Goal: Information Seeking & Learning: Learn about a topic

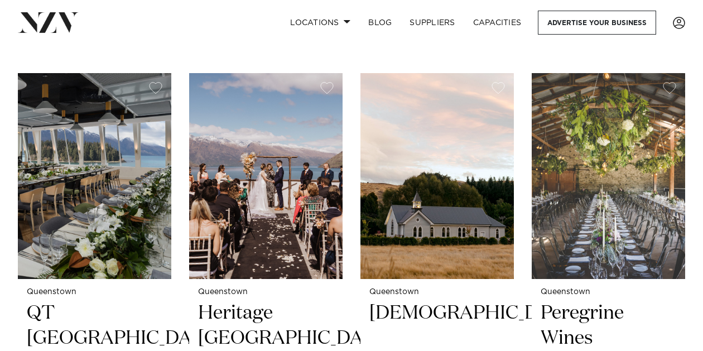
scroll to position [424, 0]
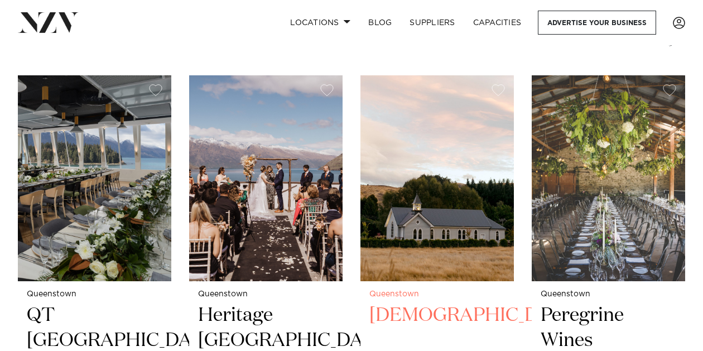
click at [416, 303] on h2 "Waikaka Church" at bounding box center [437, 340] width 136 height 75
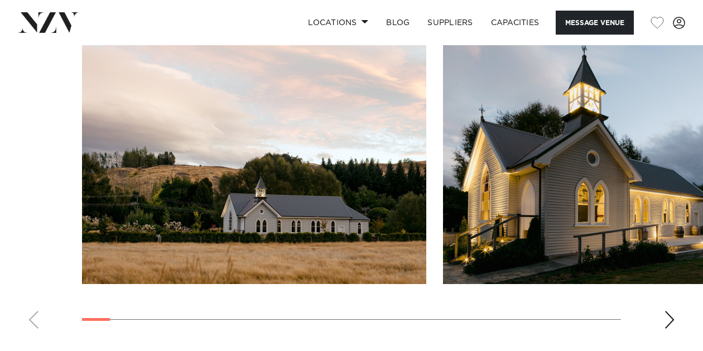
scroll to position [1093, 0]
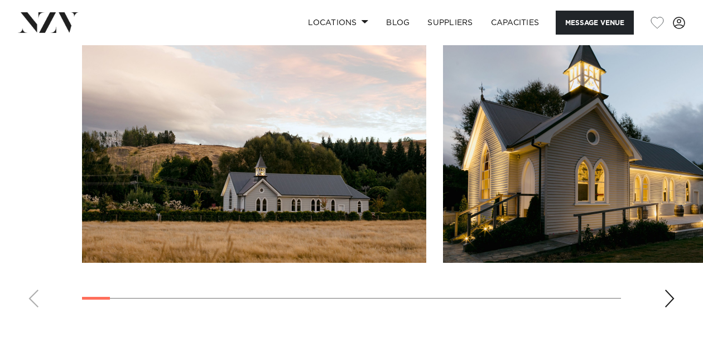
click at [667, 302] on div "Next slide" at bounding box center [669, 299] width 11 height 18
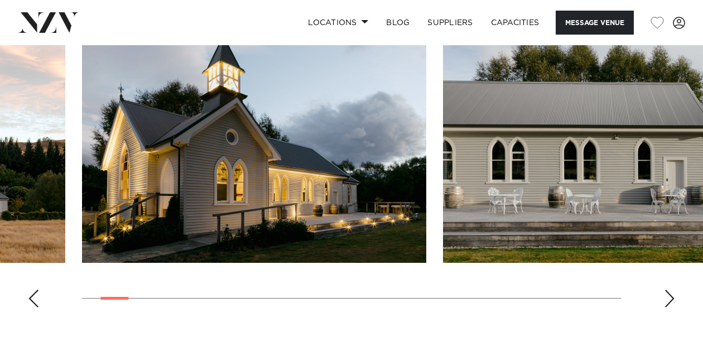
click at [667, 302] on div "Next slide" at bounding box center [669, 299] width 11 height 18
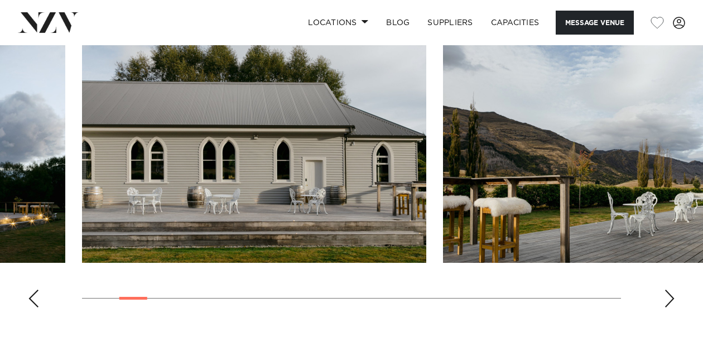
click at [667, 302] on div "Next slide" at bounding box center [669, 299] width 11 height 18
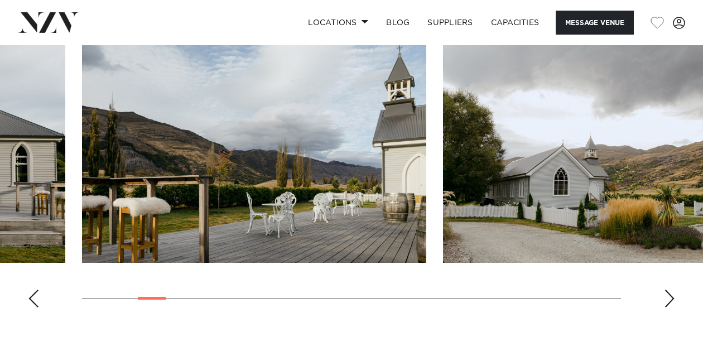
click at [667, 302] on div "Next slide" at bounding box center [669, 299] width 11 height 18
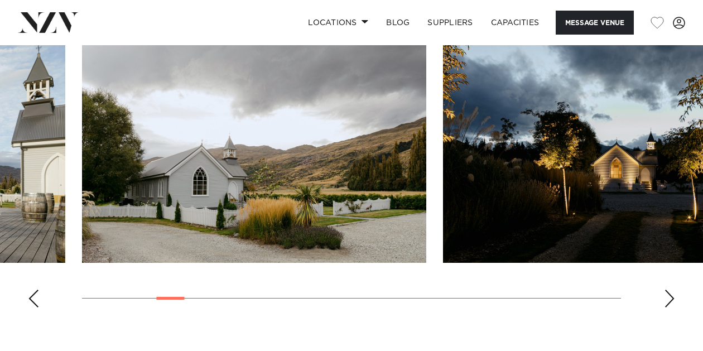
click at [667, 302] on div "Next slide" at bounding box center [669, 299] width 11 height 18
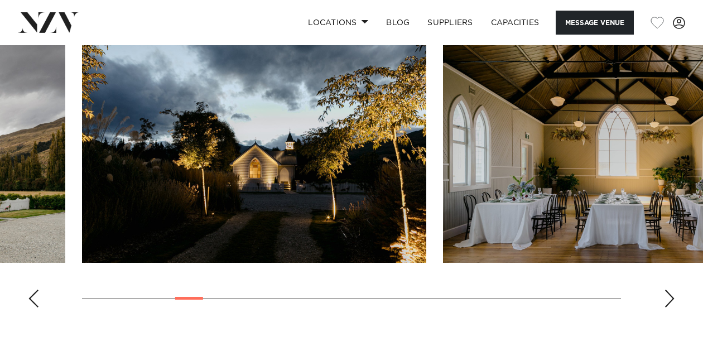
click at [667, 302] on div "Next slide" at bounding box center [669, 299] width 11 height 18
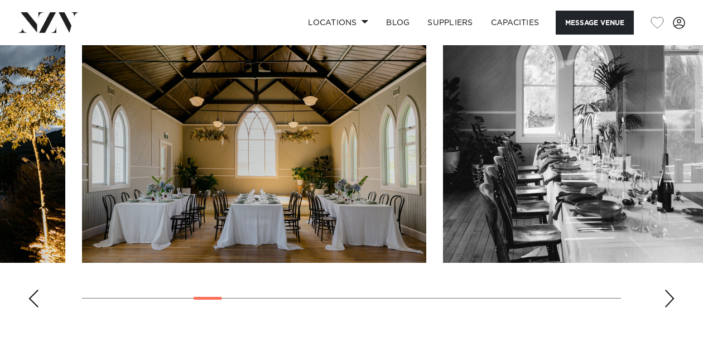
click at [667, 302] on div "Next slide" at bounding box center [669, 299] width 11 height 18
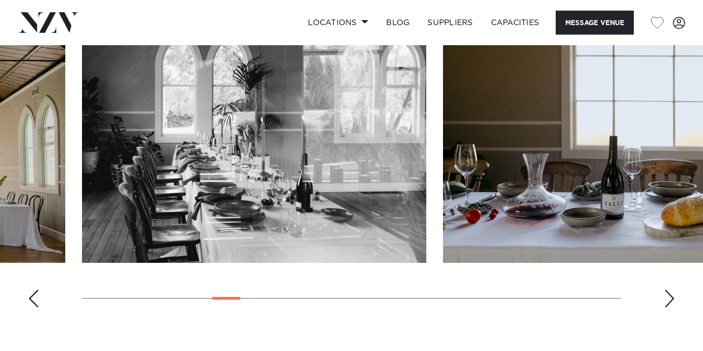
click at [667, 302] on div "Next slide" at bounding box center [669, 299] width 11 height 18
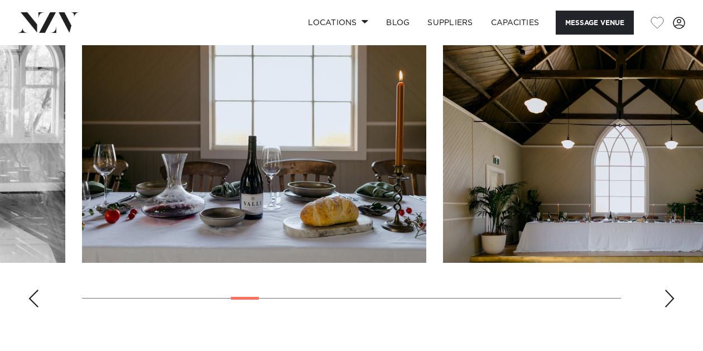
click at [667, 302] on div "Next slide" at bounding box center [669, 299] width 11 height 18
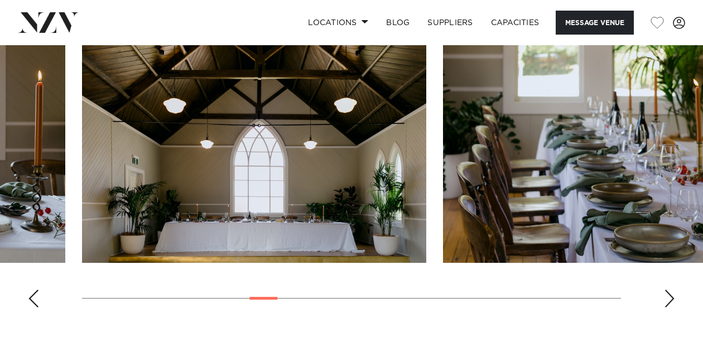
click at [667, 302] on div "Next slide" at bounding box center [669, 299] width 11 height 18
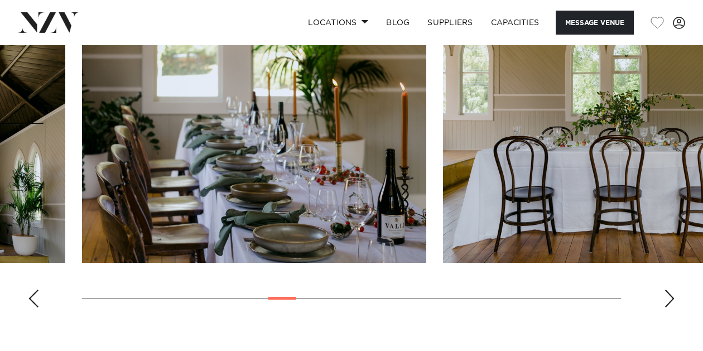
click at [667, 302] on div "Next slide" at bounding box center [669, 299] width 11 height 18
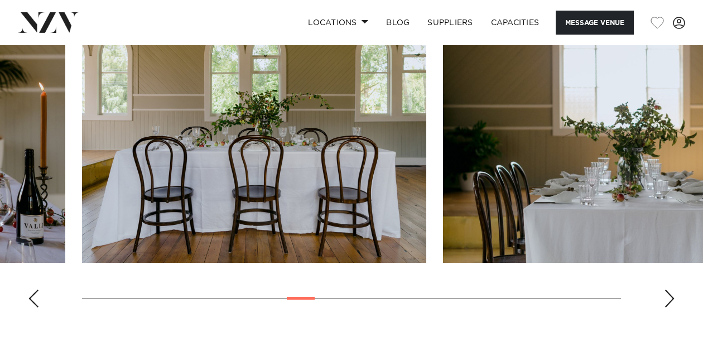
click at [667, 302] on div "Next slide" at bounding box center [669, 299] width 11 height 18
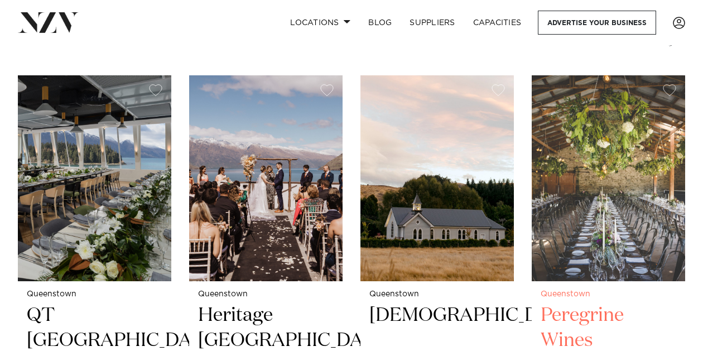
click at [575, 303] on h2 "Peregrine Wines" at bounding box center [609, 340] width 136 height 75
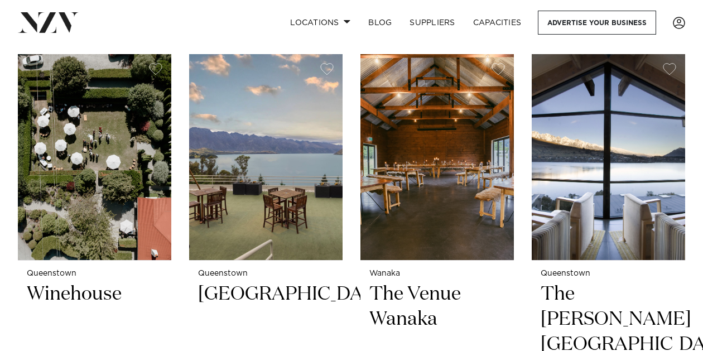
scroll to position [915, 0]
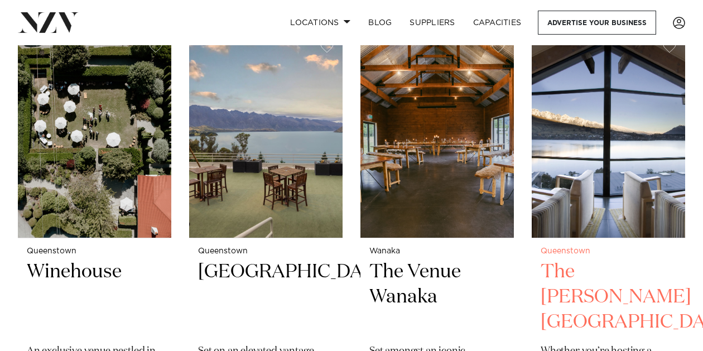
click at [571, 259] on h2 "The Rees Hotel" at bounding box center [609, 296] width 136 height 75
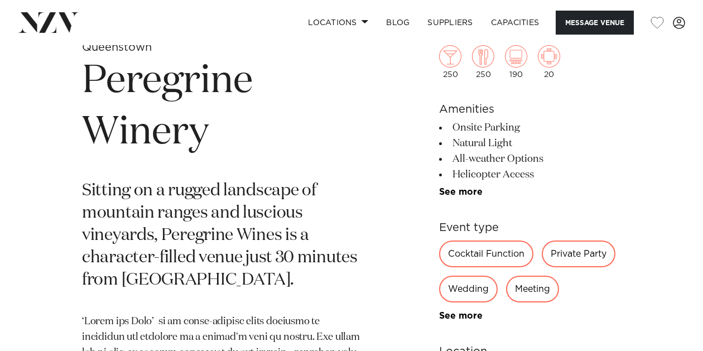
scroll to position [402, 0]
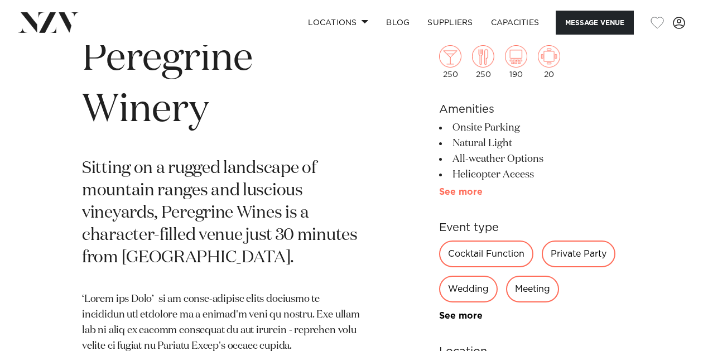
click at [461, 191] on link "See more" at bounding box center [482, 191] width 87 height 9
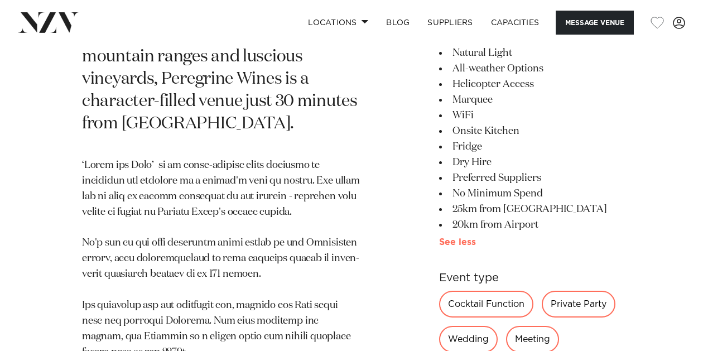
scroll to position [558, 0]
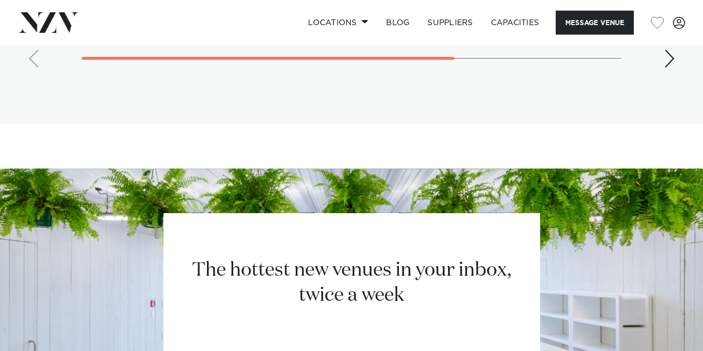
scroll to position [2366, 0]
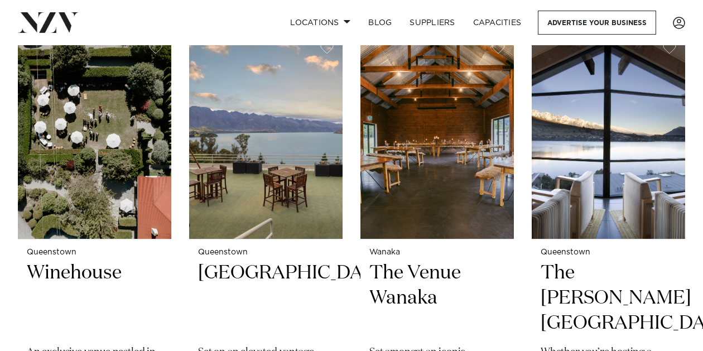
scroll to position [915, 0]
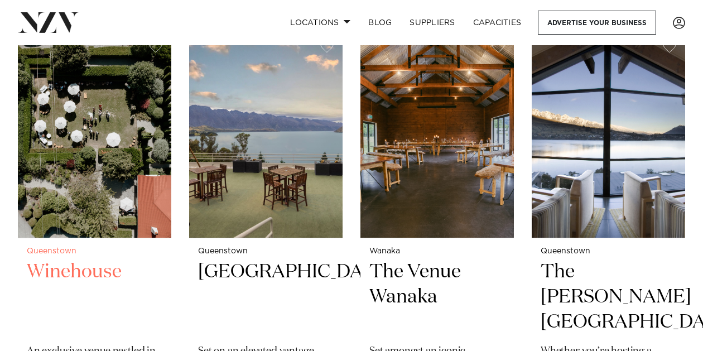
click at [77, 259] on h2 "Winehouse" at bounding box center [95, 296] width 136 height 75
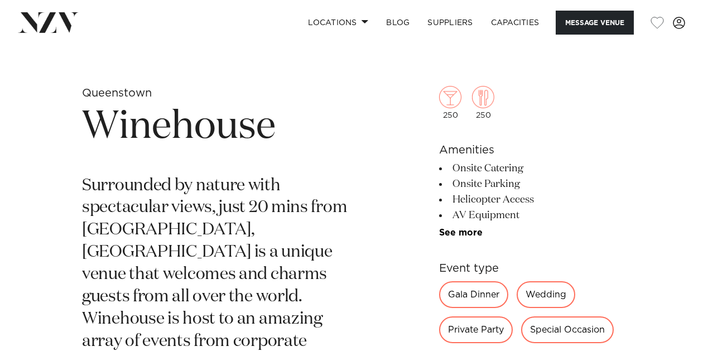
scroll to position [335, 0]
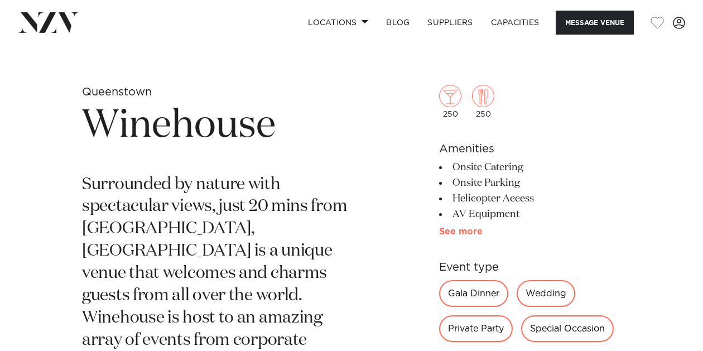
click at [455, 228] on link "See more" at bounding box center [482, 231] width 87 height 9
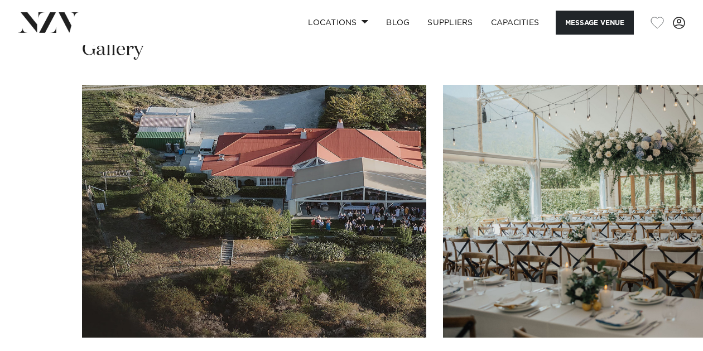
scroll to position [1339, 0]
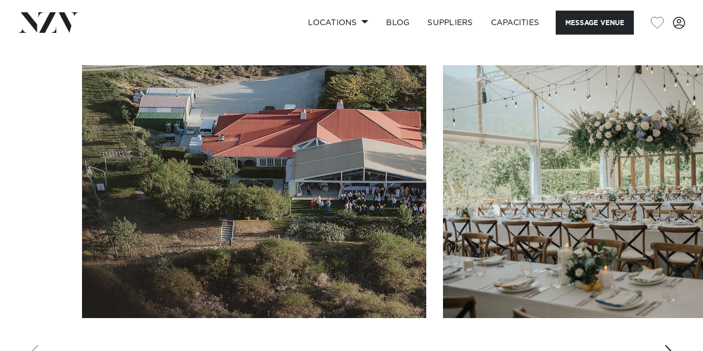
click at [669, 345] on div "Next slide" at bounding box center [669, 354] width 11 height 18
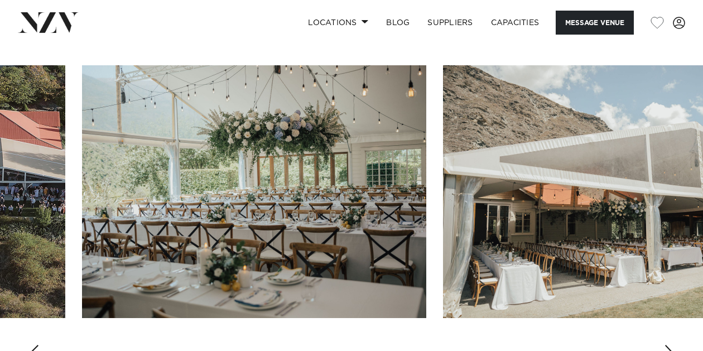
click at [669, 345] on div "Next slide" at bounding box center [669, 354] width 11 height 18
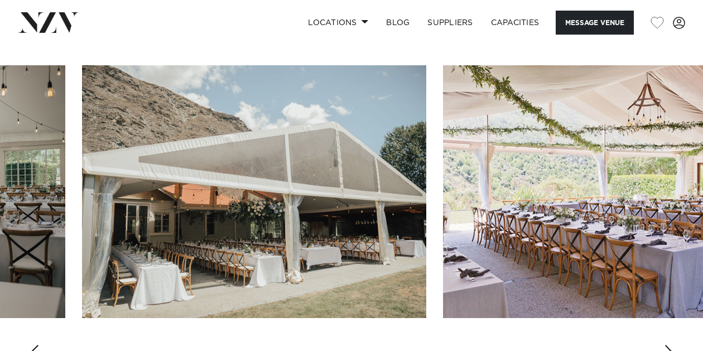
click at [666, 345] on div "Next slide" at bounding box center [669, 354] width 11 height 18
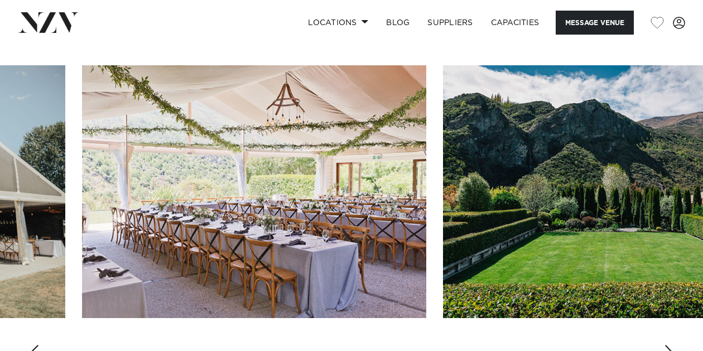
click at [666, 345] on div "Next slide" at bounding box center [669, 354] width 11 height 18
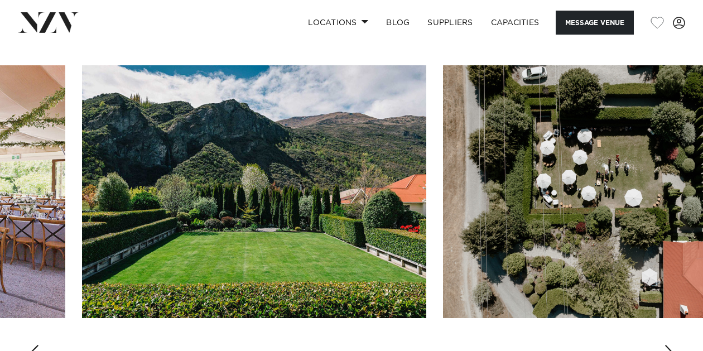
click at [666, 345] on div "Next slide" at bounding box center [669, 354] width 11 height 18
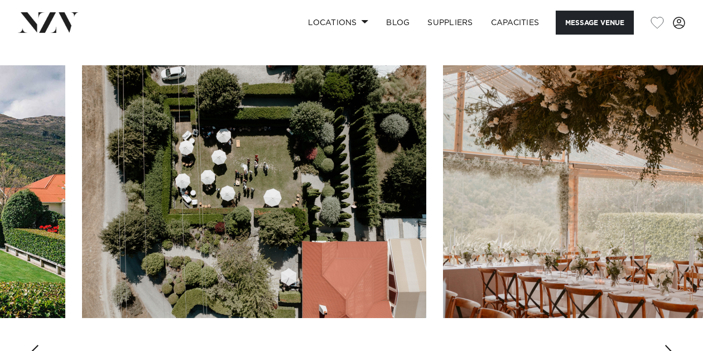
click at [666, 345] on div "Next slide" at bounding box center [669, 354] width 11 height 18
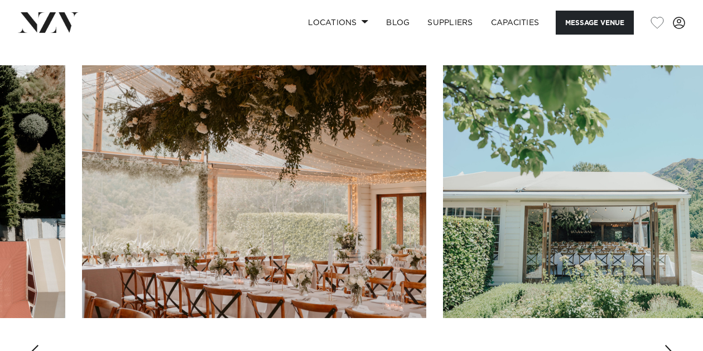
click at [666, 345] on div "Next slide" at bounding box center [669, 354] width 11 height 18
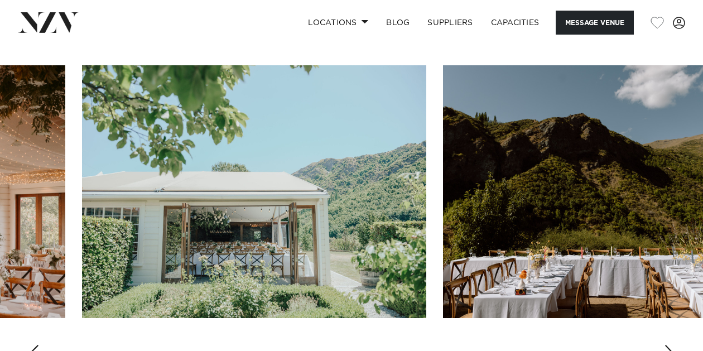
click at [666, 345] on div "Next slide" at bounding box center [669, 354] width 11 height 18
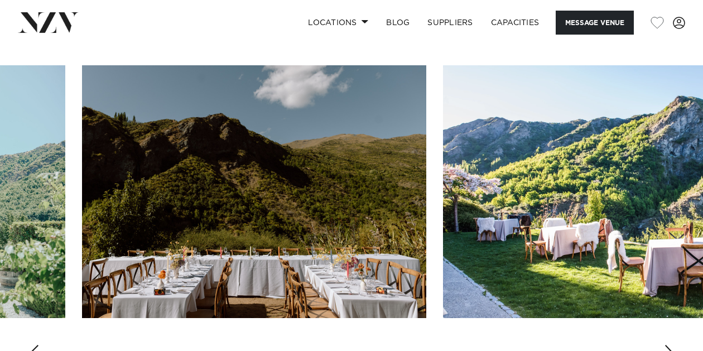
click at [666, 345] on div "Next slide" at bounding box center [669, 354] width 11 height 18
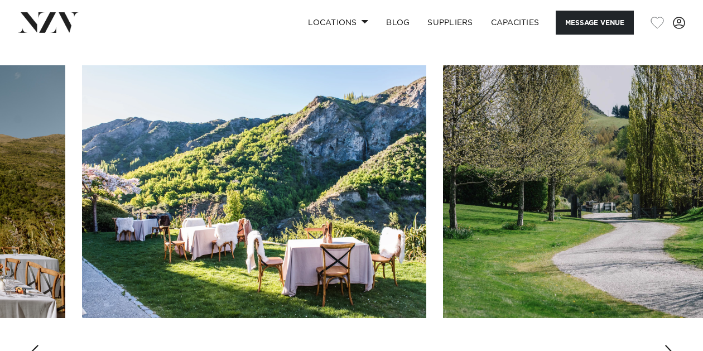
click at [666, 345] on div "Next slide" at bounding box center [669, 354] width 11 height 18
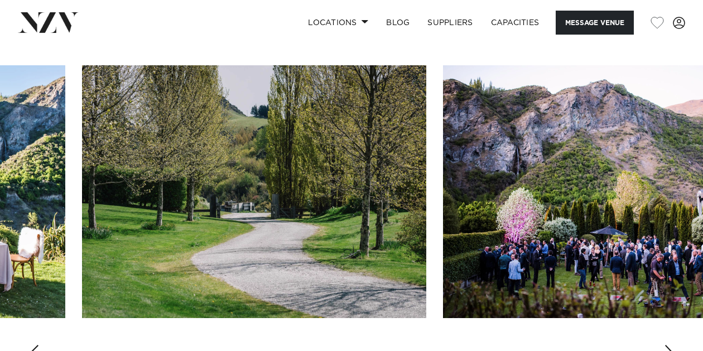
click at [666, 345] on div "Next slide" at bounding box center [669, 354] width 11 height 18
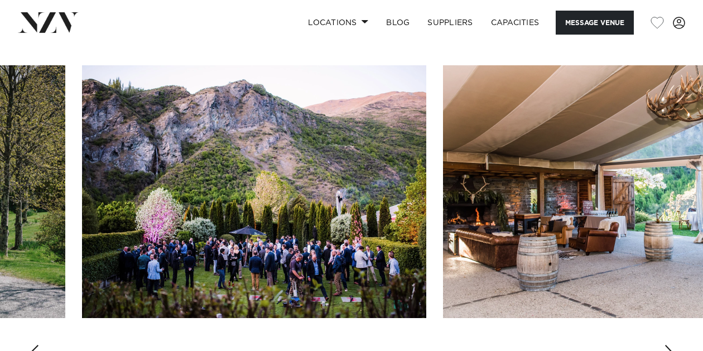
click at [666, 345] on div "Next slide" at bounding box center [669, 354] width 11 height 18
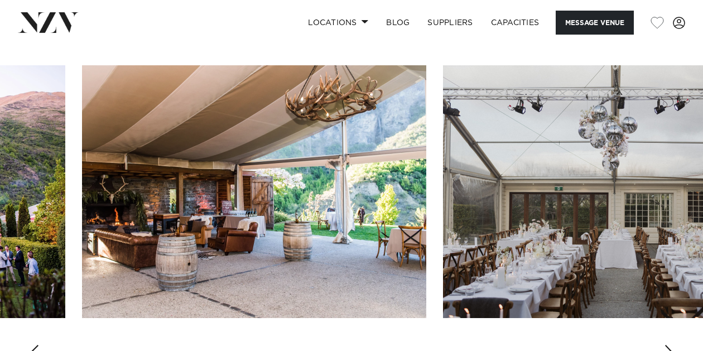
click at [666, 345] on div "Next slide" at bounding box center [669, 354] width 11 height 18
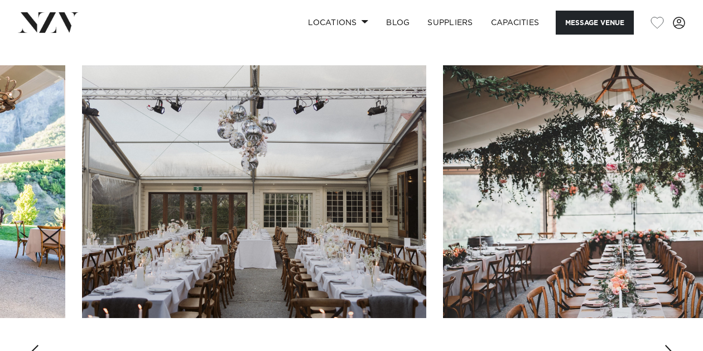
click at [666, 345] on div "Next slide" at bounding box center [669, 354] width 11 height 18
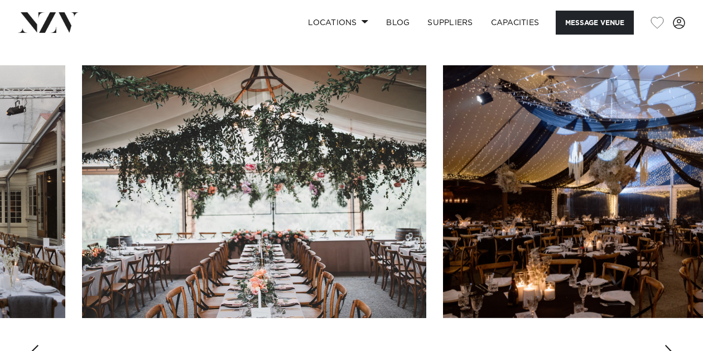
click at [666, 345] on div "Next slide" at bounding box center [669, 354] width 11 height 18
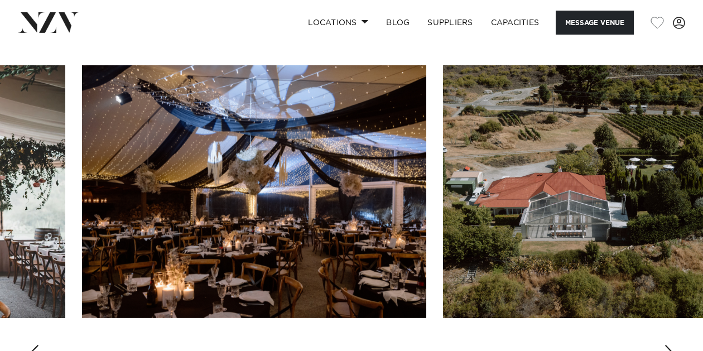
click at [666, 345] on div "Next slide" at bounding box center [669, 354] width 11 height 18
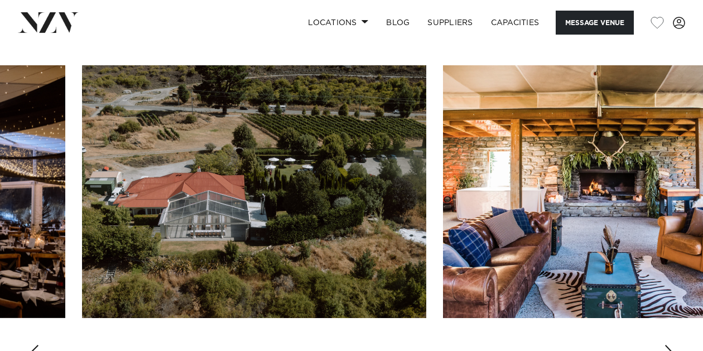
click at [666, 345] on div "Next slide" at bounding box center [669, 354] width 11 height 18
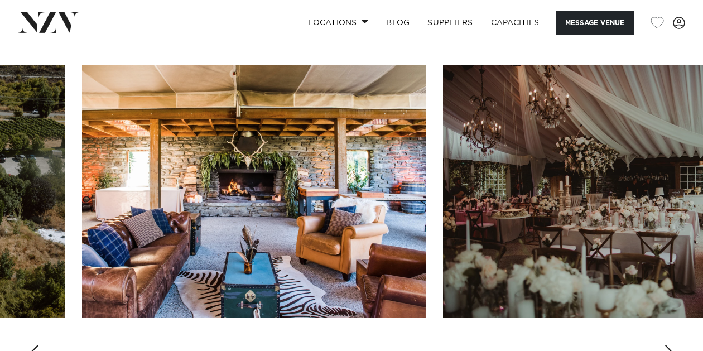
click at [666, 345] on div "Next slide" at bounding box center [669, 354] width 11 height 18
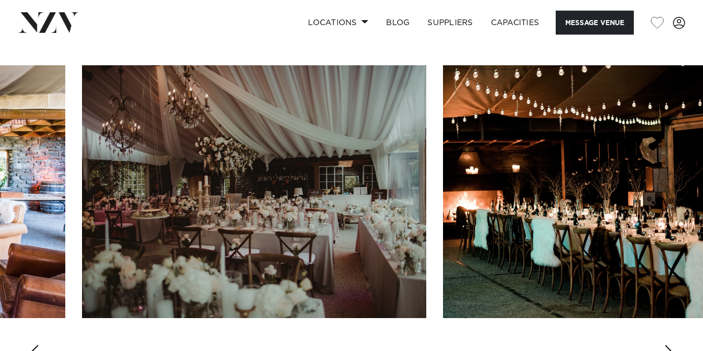
click at [666, 345] on div "Next slide" at bounding box center [669, 354] width 11 height 18
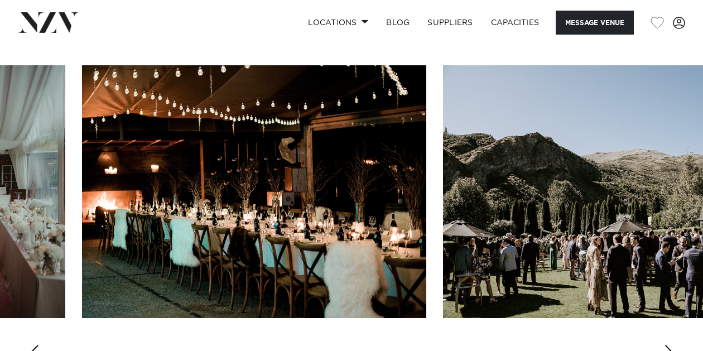
click at [666, 345] on div "Next slide" at bounding box center [669, 354] width 11 height 18
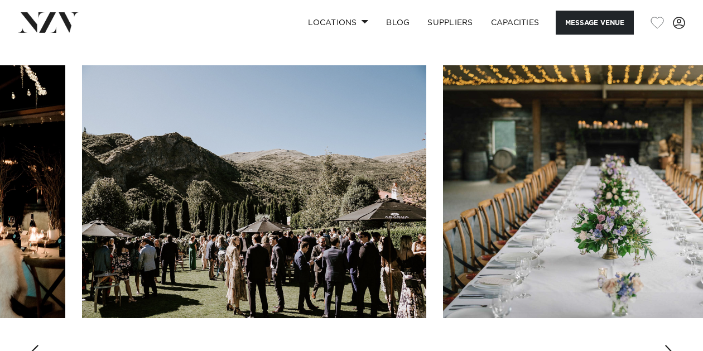
click at [666, 345] on div "Next slide" at bounding box center [669, 354] width 11 height 18
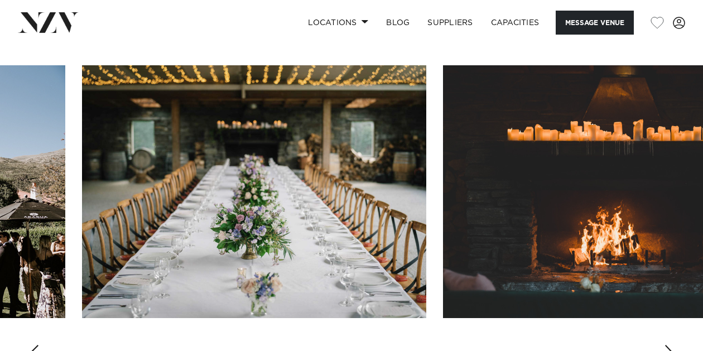
click at [666, 345] on div "Next slide" at bounding box center [669, 354] width 11 height 18
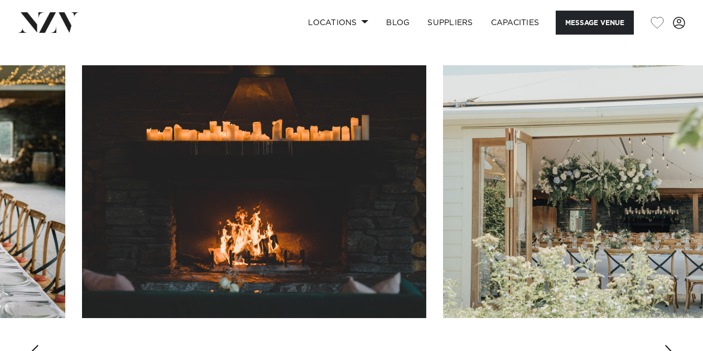
click at [666, 345] on div "Next slide" at bounding box center [669, 354] width 11 height 18
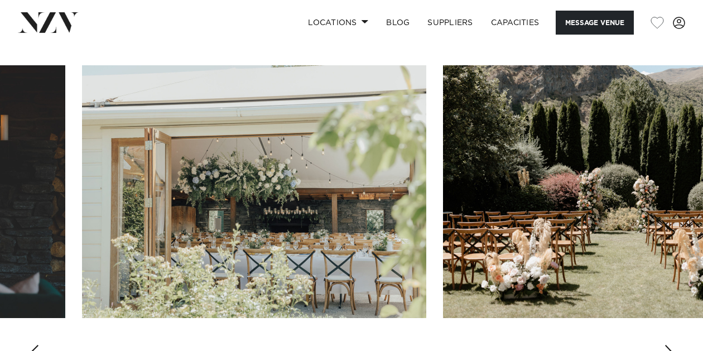
click at [666, 345] on div "Next slide" at bounding box center [669, 354] width 11 height 18
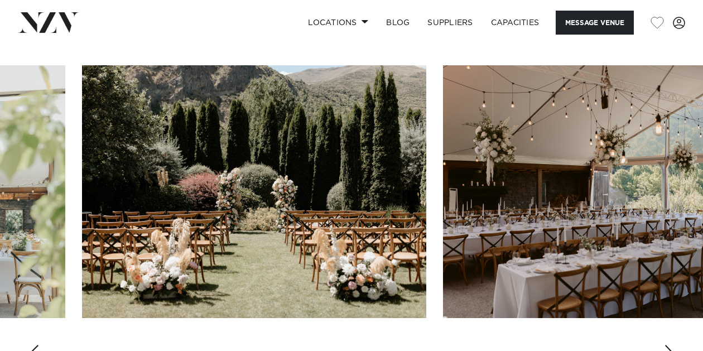
click at [666, 345] on div "Next slide" at bounding box center [669, 354] width 11 height 18
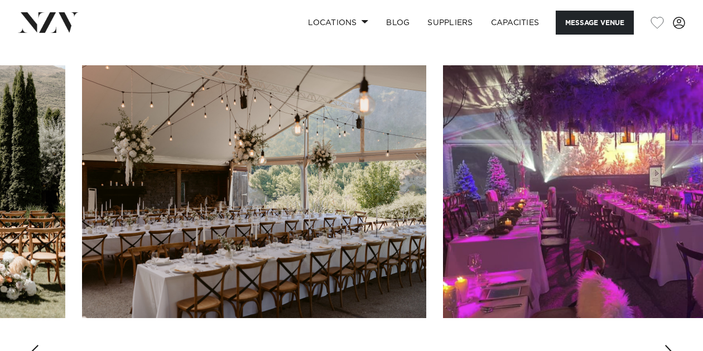
click at [666, 345] on div "Next slide" at bounding box center [669, 354] width 11 height 18
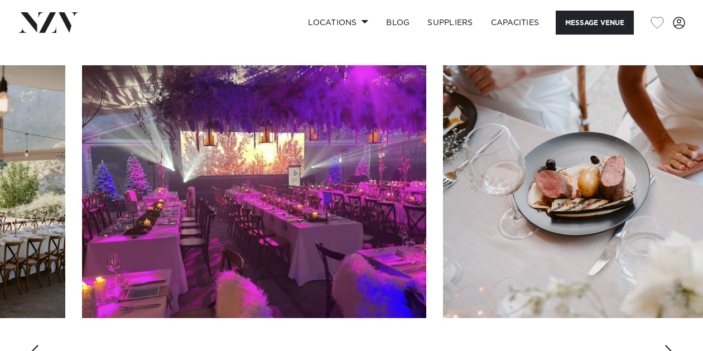
click at [666, 345] on div "Next slide" at bounding box center [669, 354] width 11 height 18
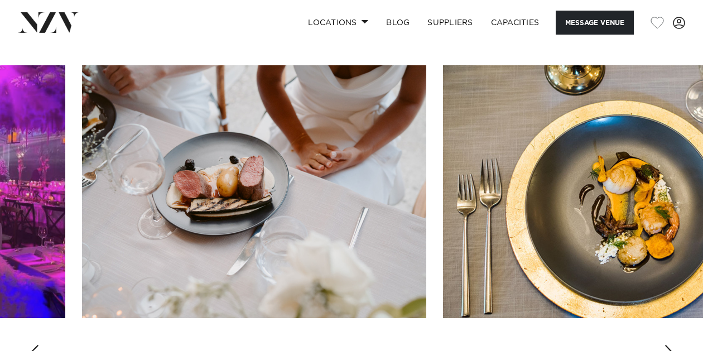
click at [666, 345] on div "Next slide" at bounding box center [669, 354] width 11 height 18
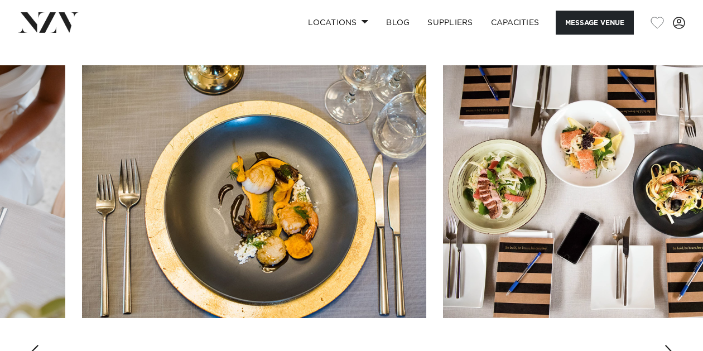
click at [666, 345] on div "Next slide" at bounding box center [669, 354] width 11 height 18
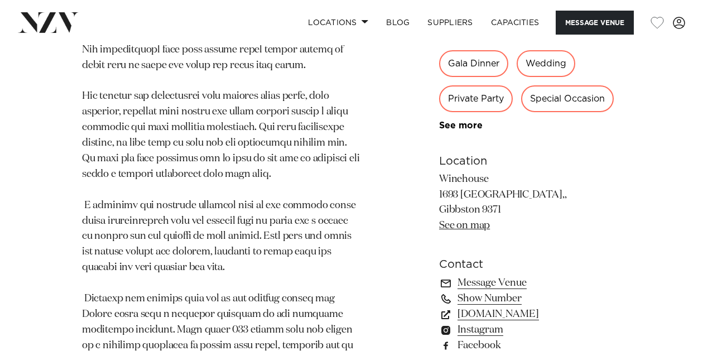
scroll to position [992, 0]
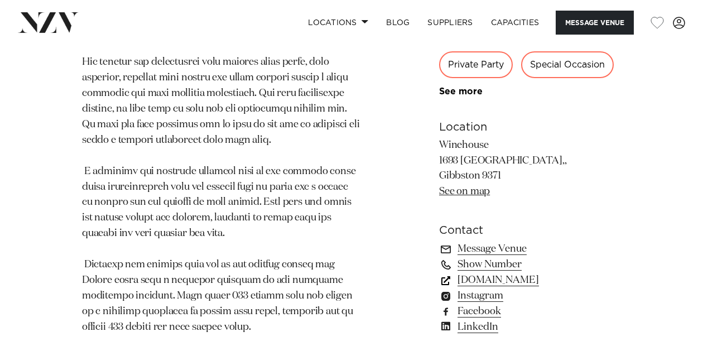
click at [514, 272] on link "[DOMAIN_NAME]" at bounding box center [530, 280] width 182 height 16
